Goal: Contribute content

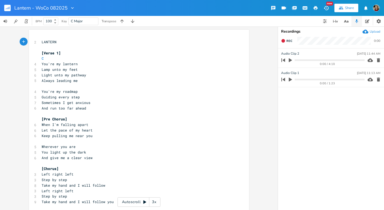
click at [291, 62] on icon "button" at bounding box center [290, 60] width 5 height 5
click at [268, 98] on div "xxxxxxxxxx 2 LANTERN ​ [Verse 1] C 4 You're my lantern 5 Lamp unto my feet 6 Li…" at bounding box center [138, 117] width 277 height 183
click at [365, 22] on icon "button" at bounding box center [367, 21] width 4 height 4
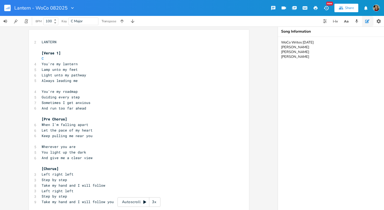
click at [311, 54] on textarea "WoCo Writes [DATE] [PERSON_NAME] [PERSON_NAME] [PERSON_NAME]" at bounding box center [331, 123] width 106 height 173
click at [356, 22] on icon "button" at bounding box center [356, 21] width 5 height 5
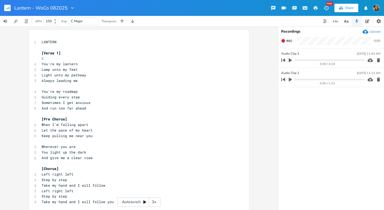
click at [289, 60] on icon "button" at bounding box center [290, 60] width 3 height 4
click at [338, 60] on progress at bounding box center [329, 60] width 70 height 2
click at [332, 59] on progress at bounding box center [329, 60] width 70 height 2
click at [326, 59] on progress at bounding box center [329, 60] width 70 height 2
click at [369, 21] on icon "button" at bounding box center [367, 21] width 4 height 4
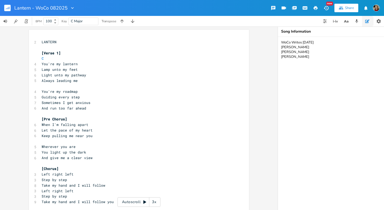
click at [328, 48] on textarea "WoCo Writes [DATE] [PERSON_NAME] [PERSON_NAME] [PERSON_NAME]" at bounding box center [331, 123] width 106 height 173
click at [314, 86] on textarea "WoCo Writes [DATE] [PERSON_NAME] [PHONE_NUMBER] [PERSON_NAME][EMAIL_ADDRESS][PE…" at bounding box center [331, 123] width 106 height 173
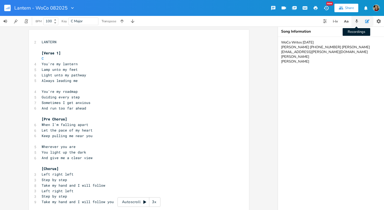
type textarea "WoCo Writes [DATE] [PERSON_NAME] [PHONE_NUMBER] [PERSON_NAME][EMAIL_ADDRESS][PE…"
click at [354, 21] on icon "button" at bounding box center [356, 21] width 5 height 5
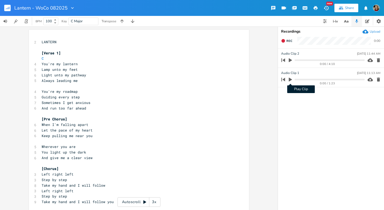
click at [290, 79] on icon "button" at bounding box center [290, 80] width 3 height 4
click at [301, 79] on progress at bounding box center [329, 80] width 70 height 2
click at [290, 79] on icon "button" at bounding box center [290, 79] width 4 height 4
click at [289, 60] on icon "button" at bounding box center [290, 60] width 3 height 4
click at [299, 59] on progress at bounding box center [329, 60] width 70 height 2
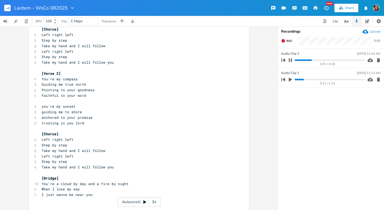
scroll to position [146, 0]
